Goal: Transaction & Acquisition: Purchase product/service

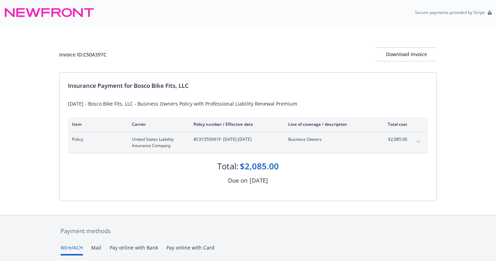
click at [420, 141] on icon "expand content" at bounding box center [418, 141] width 4 height 3
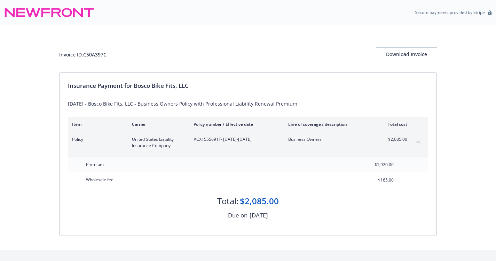
click at [465, 178] on div "Invoice ID: C50A397C Download Invoice Insurance Payment for Bosco Bike Fits, LL…" at bounding box center [248, 137] width 496 height 225
click at [416, 53] on div "Download Invoice" at bounding box center [406, 54] width 61 height 13
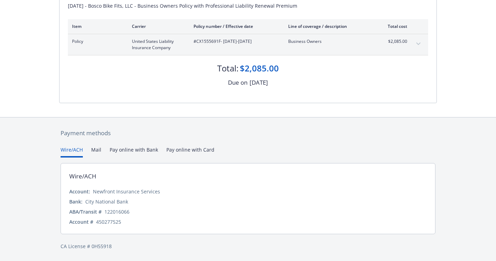
scroll to position [84, 0]
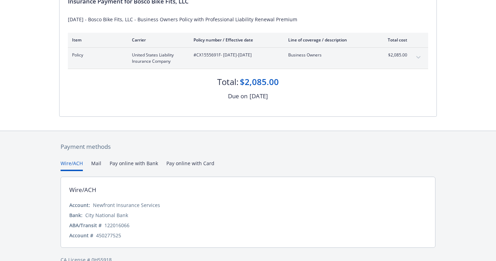
click at [206, 152] on div "Payment methods Wire/ACH Mail Pay online with Bank Pay online with Card Wire/AC…" at bounding box center [248, 203] width 378 height 144
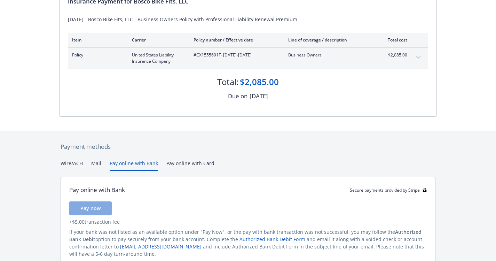
click at [155, 164] on button "Pay online with Bank" at bounding box center [134, 164] width 48 height 11
click at [92, 169] on button "Mail" at bounding box center [96, 164] width 10 height 11
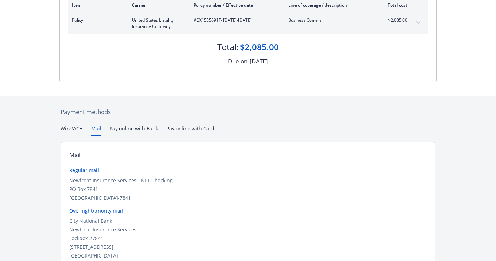
scroll to position [153, 0]
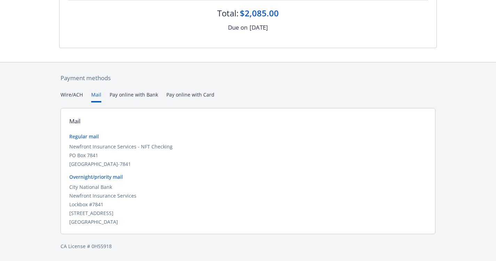
click at [159, 95] on div "Wire/ACH Mail Pay online with Bank Pay online with Card" at bounding box center [248, 96] width 375 height 11
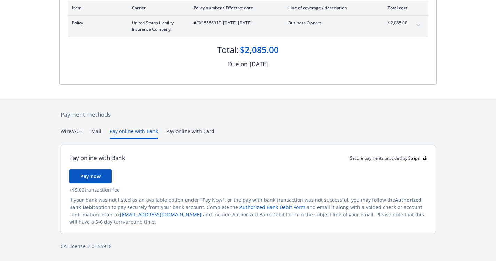
click at [146, 96] on div "Secure payments provided by Stripe Invoice ID: C50A397C Download Invoice Insura…" at bounding box center [248, 72] width 496 height 377
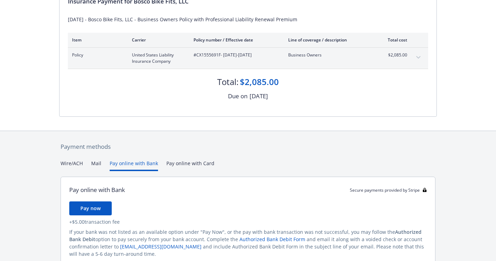
click at [201, 131] on div "Payment methods Wire/ACH Mail Pay online with Bank Pay online with Card Pay onl…" at bounding box center [248, 212] width 378 height 162
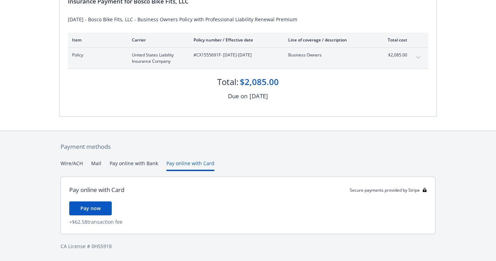
click at [123, 159] on div "Payment methods Wire/ACH Mail Pay online with Bank Pay online with Card Pay onl…" at bounding box center [248, 196] width 378 height 130
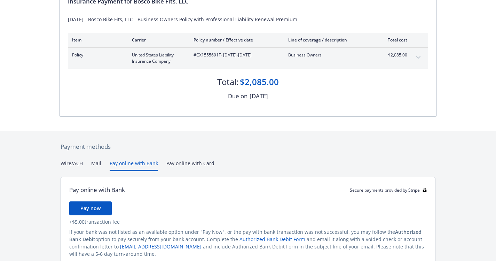
click at [112, 161] on button "Pay online with Bank" at bounding box center [134, 164] width 48 height 11
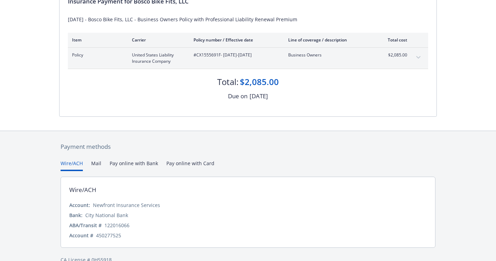
click at [70, 161] on button "Wire/ACH" at bounding box center [72, 164] width 22 height 11
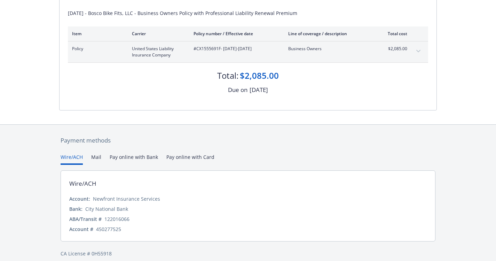
scroll to position [98, 0]
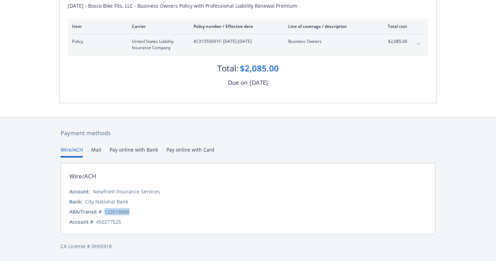
drag, startPoint x: 131, startPoint y: 209, endPoint x: 103, endPoint y: 211, distance: 27.2
click at [103, 211] on div "ABA/Transit # 122016066" at bounding box center [248, 211] width 358 height 7
drag, startPoint x: 103, startPoint y: 211, endPoint x: 181, endPoint y: 217, distance: 78.2
click at [181, 217] on div "Account: Newfront Insurance Services Bank: City National Bank ABA/Transit # 122…" at bounding box center [248, 207] width 358 height 38
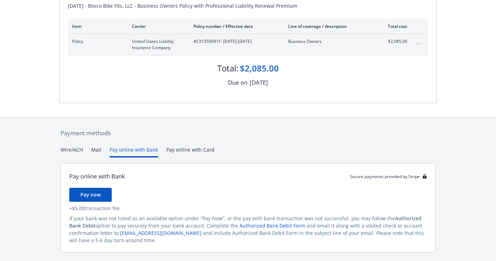
click at [142, 146] on button "Pay online with Bank" at bounding box center [134, 151] width 48 height 11
click at [74, 152] on button "Wire/ACH" at bounding box center [72, 151] width 22 height 11
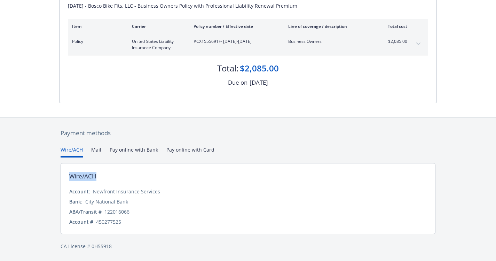
drag, startPoint x: 98, startPoint y: 179, endPoint x: 60, endPoint y: 170, distance: 39.4
click at [60, 170] on div "Payment methods Wire/ACH Mail Pay online with Bank Pay online with Card Wire/AC…" at bounding box center [248, 189] width 378 height 144
drag, startPoint x: 60, startPoint y: 170, endPoint x: 85, endPoint y: 177, distance: 26.0
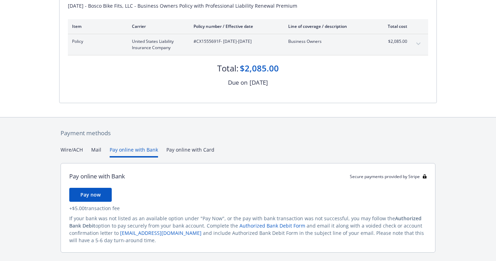
click at [136, 151] on button "Pay online with Bank" at bounding box center [134, 151] width 48 height 11
click at [89, 199] on button "Pay now" at bounding box center [90, 195] width 42 height 14
click at [106, 193] on button "Pay now" at bounding box center [90, 195] width 42 height 14
